Goal: Find specific fact: Find specific page/section

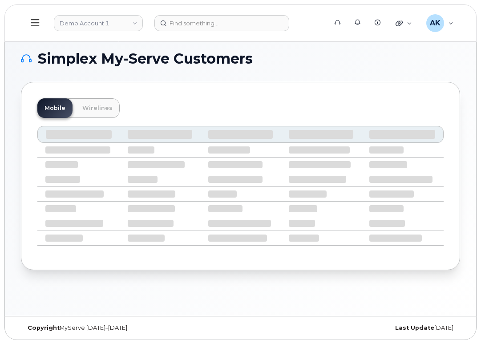
click at [43, 24] on button at bounding box center [35, 23] width 28 height 26
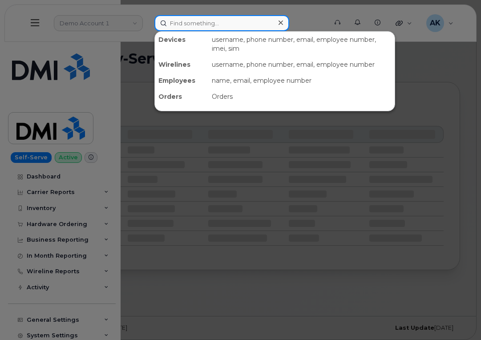
click at [198, 20] on input at bounding box center [221, 23] width 135 height 16
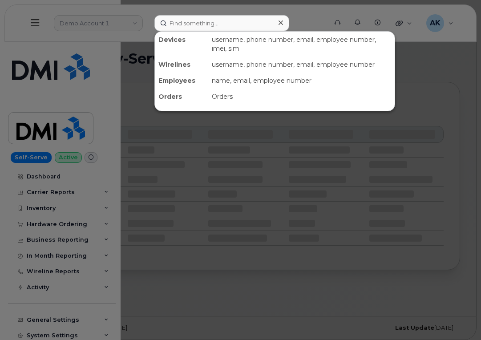
click at [450, 74] on div at bounding box center [240, 170] width 481 height 340
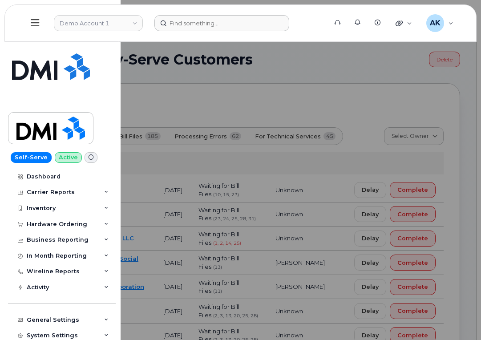
click at [272, 68] on div at bounding box center [240, 170] width 481 height 340
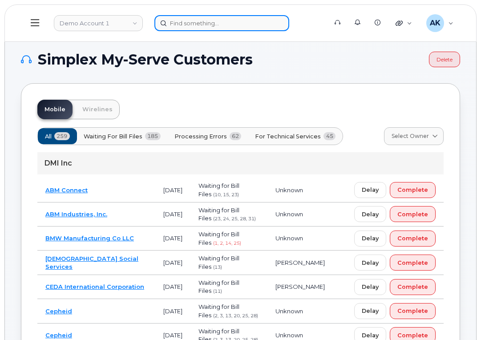
click at [188, 25] on input at bounding box center [221, 23] width 135 height 16
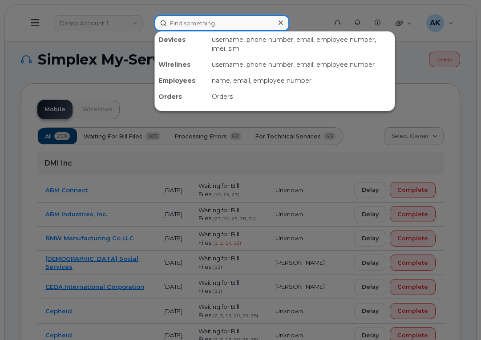
paste input "9197716616"
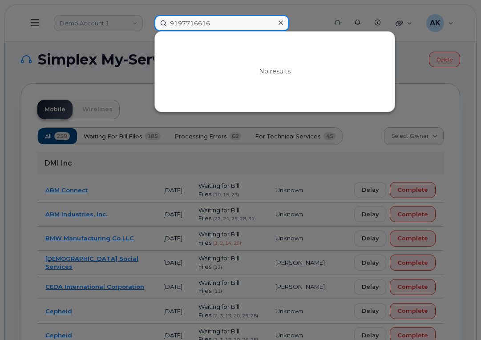
click at [248, 25] on input "9197716616" at bounding box center [221, 23] width 135 height 16
drag, startPoint x: 169, startPoint y: 24, endPoint x: 14, endPoint y: 21, distance: 155.6
paste input "4156294508"
type input "4156294508"
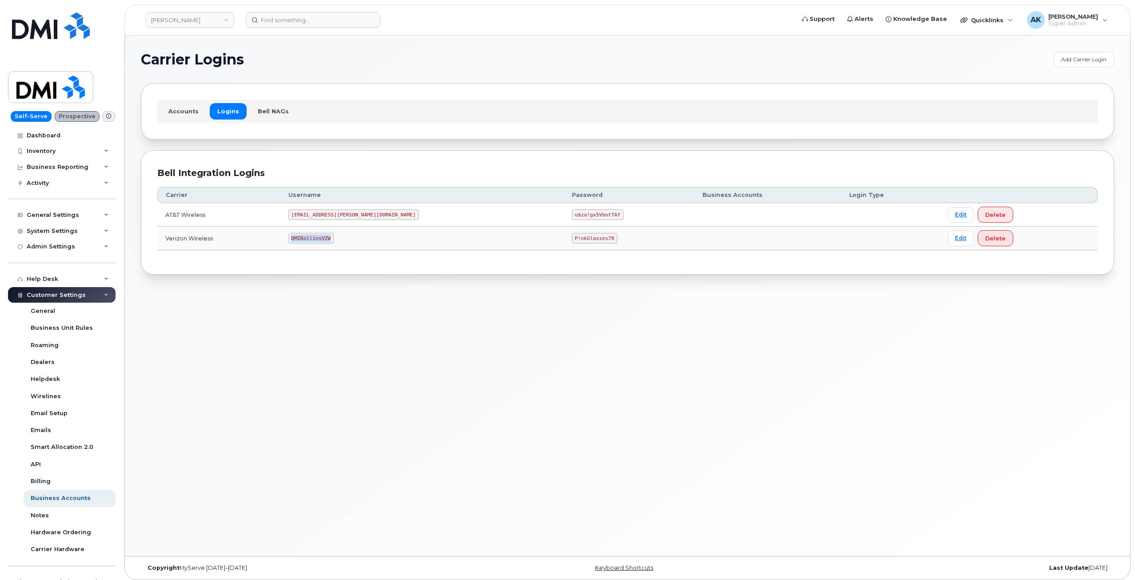
drag, startPoint x: 351, startPoint y: 239, endPoint x: 313, endPoint y: 240, distance: 37.8
click at [313, 240] on code "DMIRollinsVZW" at bounding box center [310, 238] width 45 height 11
copy code "DMIRollinsVZW"
drag, startPoint x: 532, startPoint y: 239, endPoint x: 465, endPoint y: 235, distance: 67.2
click at [465, 235] on tr "Verizon Wireless DMIRollinsVZW P!nkGlasses78 Edit Delete" at bounding box center [627, 239] width 941 height 24
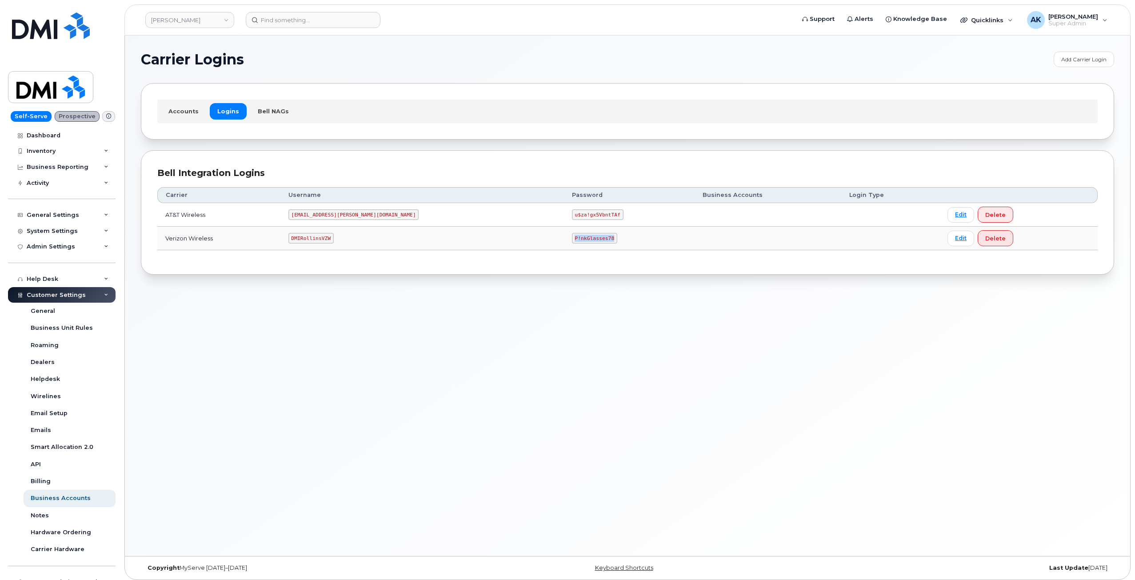
copy tr "P!nkGlasses78"
click at [328, 238] on code "DMIRollinsVZW" at bounding box center [310, 238] width 45 height 11
click at [329, 238] on code "DMIRollinsVZW" at bounding box center [310, 238] width 45 height 11
copy code "DMIRollinsVZW"
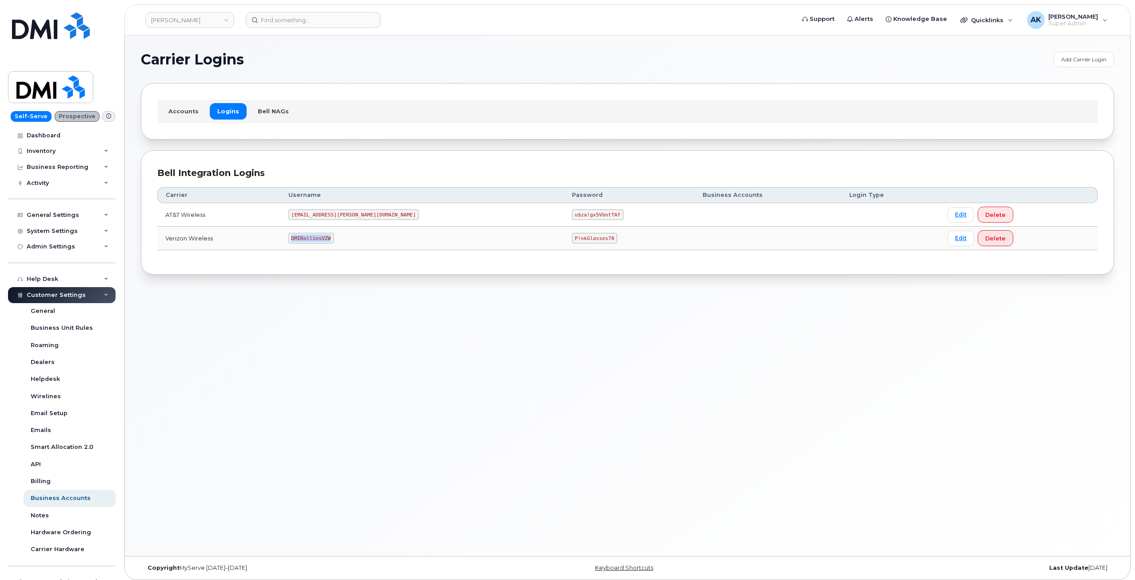
drag, startPoint x: 352, startPoint y: 240, endPoint x: 313, endPoint y: 239, distance: 38.2
click at [313, 239] on code "DMIRollinsVZW" at bounding box center [310, 238] width 45 height 11
copy code "DMIRollinsVZW"
drag, startPoint x: 534, startPoint y: 239, endPoint x: 497, endPoint y: 239, distance: 37.3
click at [572, 239] on code "P!nkGlasses78" at bounding box center [594, 238] width 45 height 11
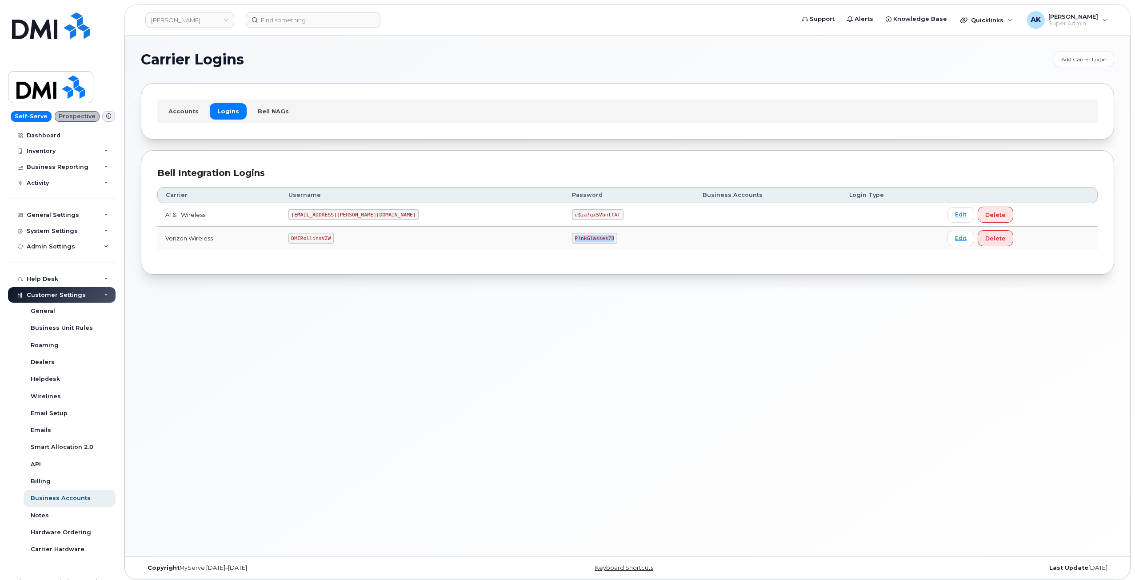
copy code "P!nkGlasses78"
drag, startPoint x: 352, startPoint y: 239, endPoint x: 314, endPoint y: 243, distance: 37.6
click at [314, 243] on code "DMIRollinsVZW" at bounding box center [310, 238] width 45 height 11
copy code "DMIRollinsVZW"
drag, startPoint x: 533, startPoint y: 235, endPoint x: 496, endPoint y: 240, distance: 38.1
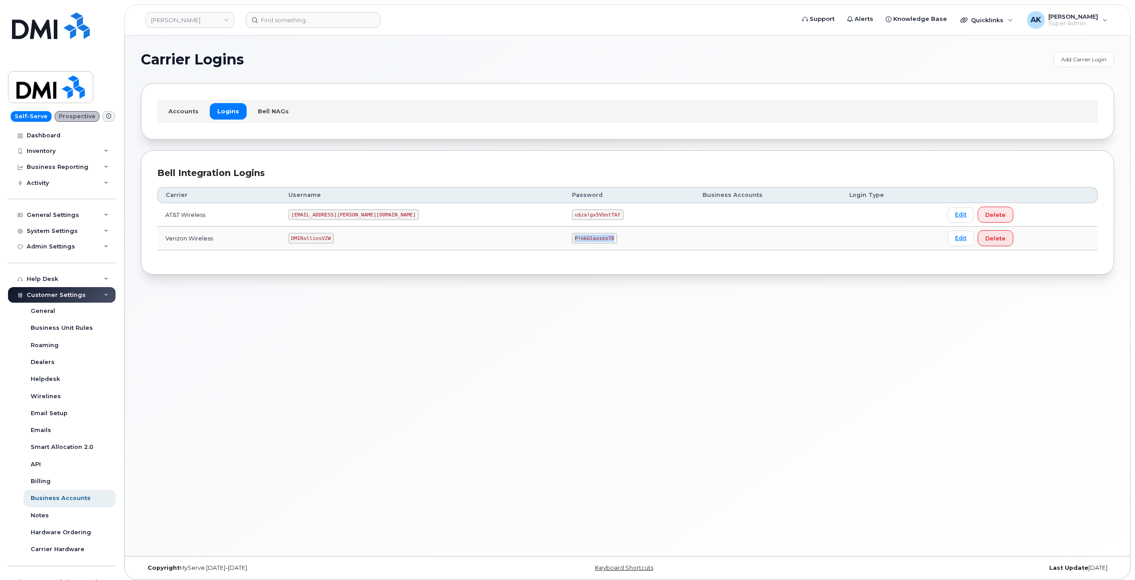
click at [572, 240] on code "P!nkGlasses78" at bounding box center [594, 238] width 45 height 11
copy code "P!nkGlasses78"
